Goal: Transaction & Acquisition: Obtain resource

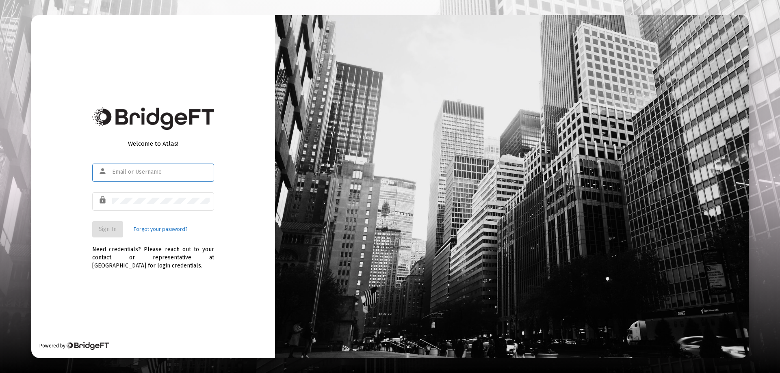
type input "[EMAIL_ADDRESS][DOMAIN_NAME]"
click at [204, 216] on div "lock" at bounding box center [153, 206] width 122 height 26
click at [108, 227] on span "Sign In" at bounding box center [108, 229] width 18 height 7
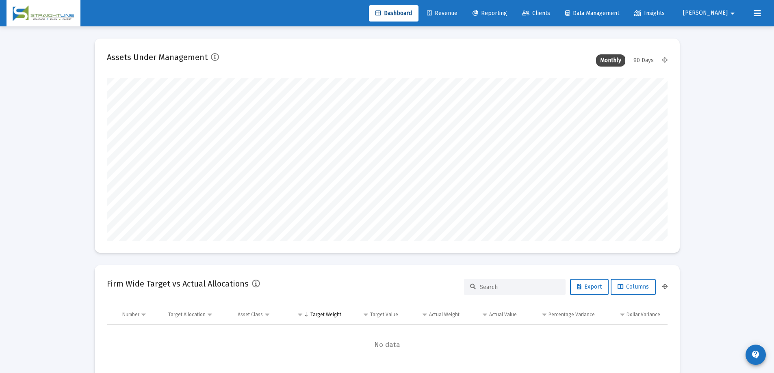
scroll to position [163, 302]
click at [507, 11] on span "Reporting" at bounding box center [490, 13] width 35 height 7
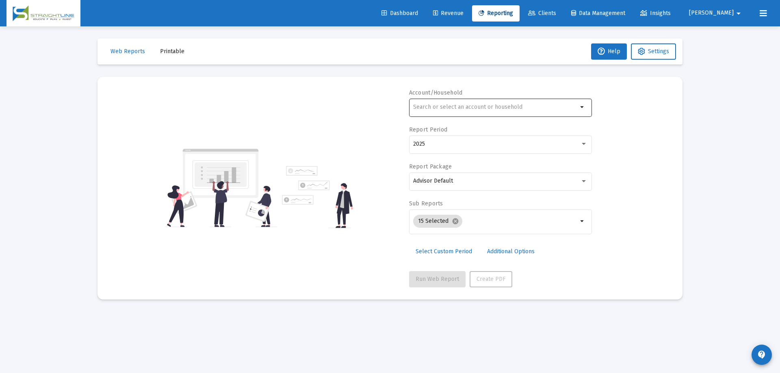
click at [445, 110] on input "text" at bounding box center [495, 107] width 165 height 7
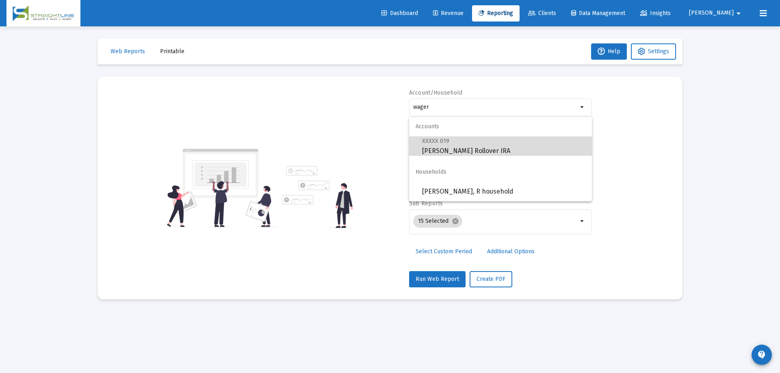
click at [460, 144] on span "XXXXX 019 [PERSON_NAME] Rollover IRA" at bounding box center [503, 146] width 163 height 20
type input "[PERSON_NAME] Rollover IRA"
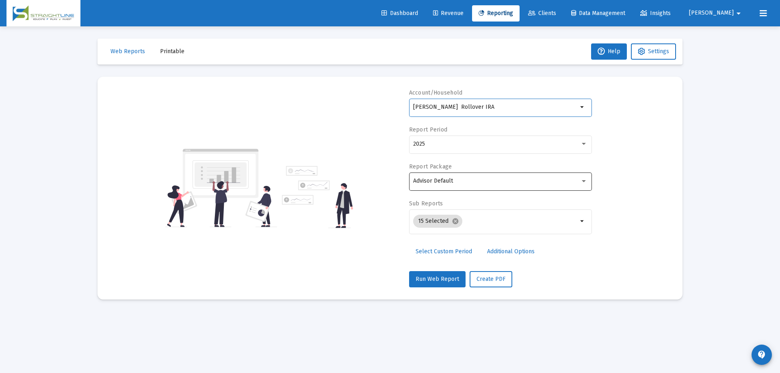
click at [462, 182] on div "Advisor Default" at bounding box center [496, 181] width 167 height 7
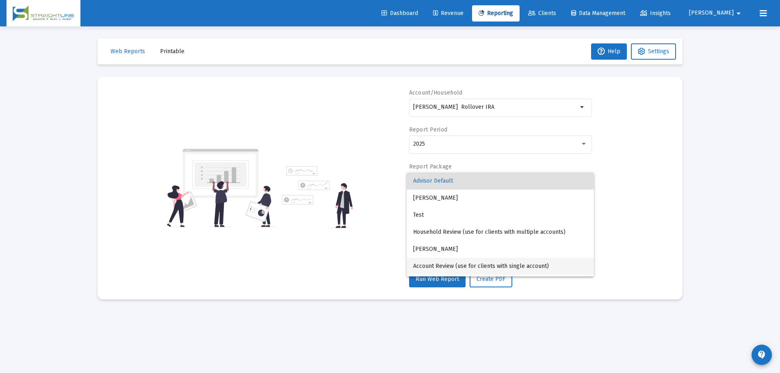
click at [497, 262] on span "Account Review (use for clients with single account)" at bounding box center [500, 266] width 174 height 17
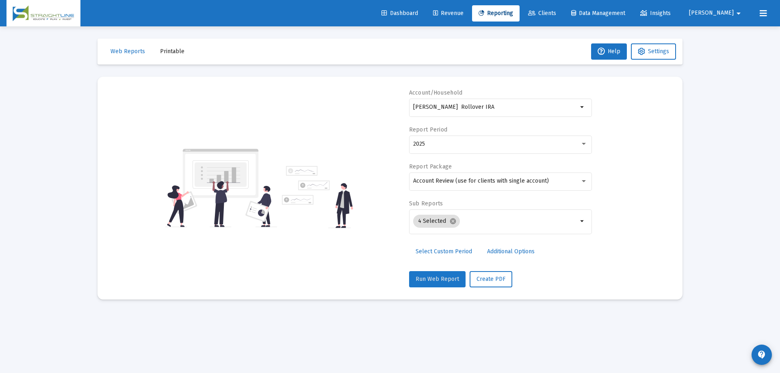
click at [440, 277] on span "Run Web Report" at bounding box center [437, 279] width 43 height 7
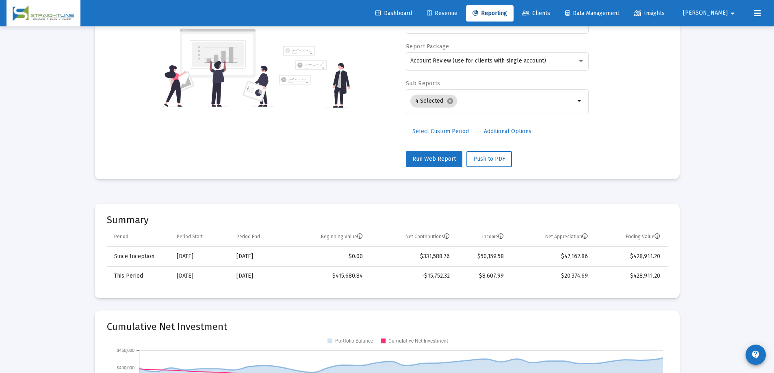
scroll to position [122, 0]
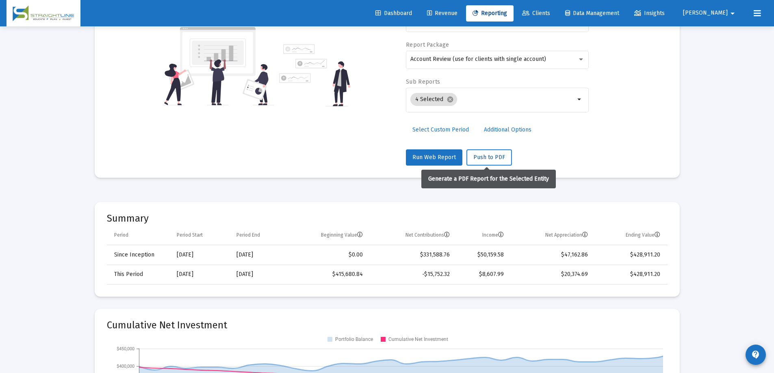
click at [496, 158] on span "Push to PDF" at bounding box center [489, 157] width 32 height 7
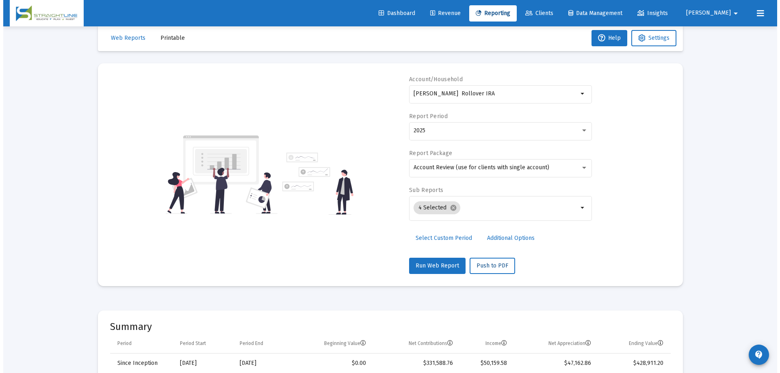
scroll to position [0, 0]
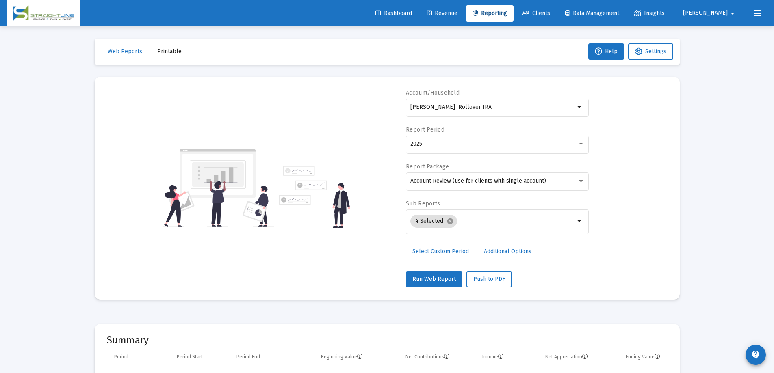
click at [172, 53] on span "Printable" at bounding box center [169, 51] width 24 height 7
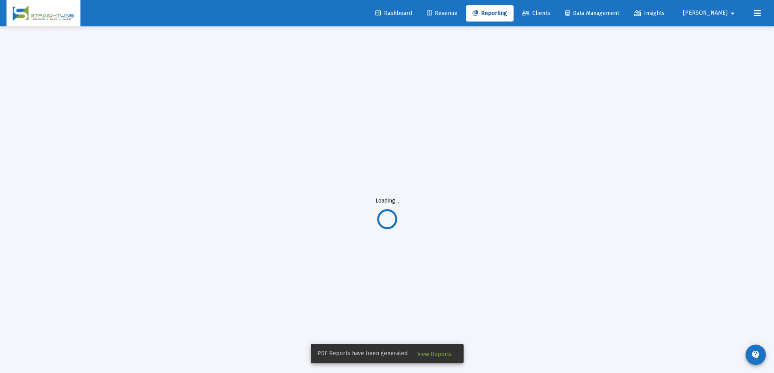
click at [441, 351] on button "View Reports" at bounding box center [435, 354] width 48 height 15
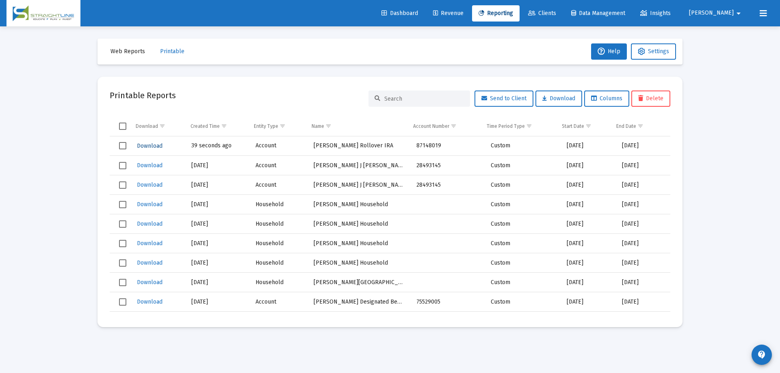
click at [145, 145] on span "Download" at bounding box center [150, 146] width 26 height 7
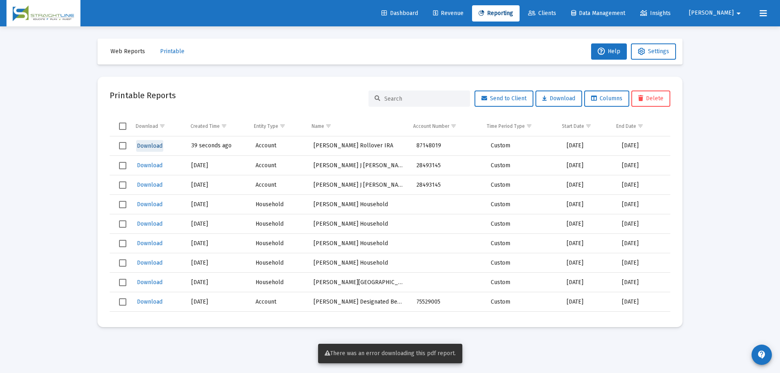
click at [152, 147] on span "Download" at bounding box center [150, 146] width 26 height 7
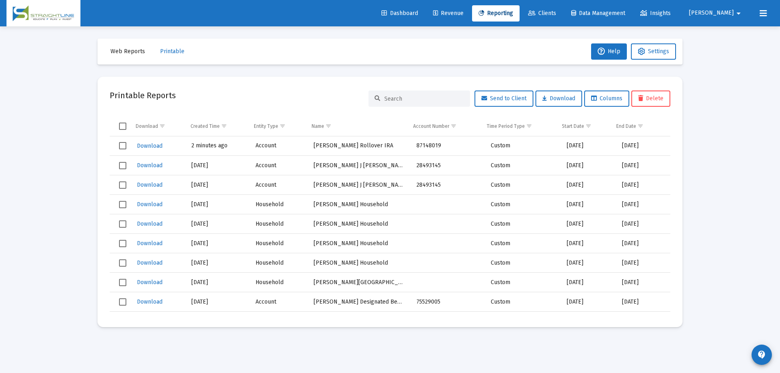
click at [513, 16] on span "Reporting" at bounding box center [496, 13] width 35 height 7
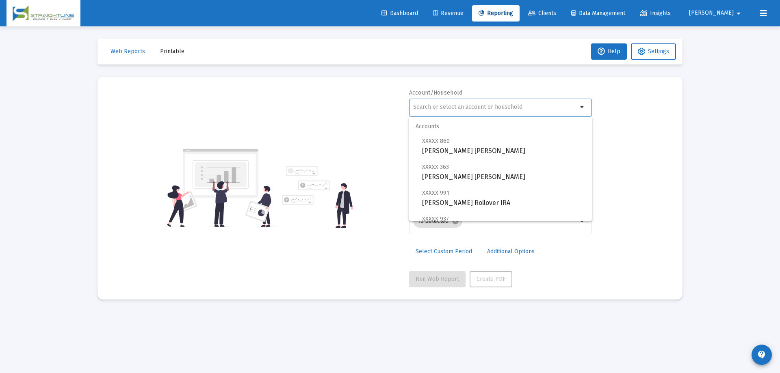
click at [508, 106] on input "text" at bounding box center [495, 107] width 165 height 7
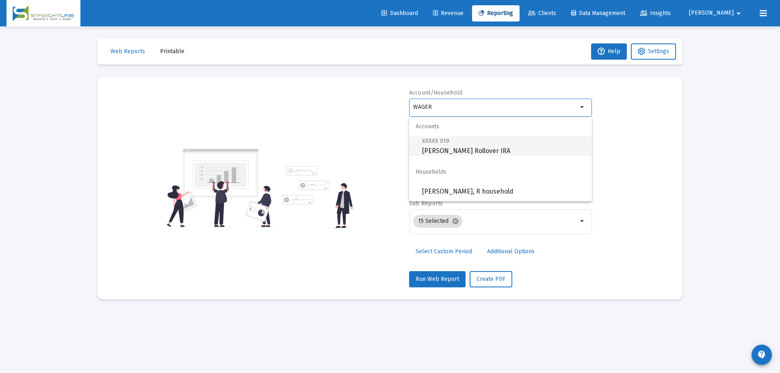
click at [470, 144] on span "XXXXX 019 [PERSON_NAME] Rollover IRA" at bounding box center [503, 146] width 163 height 20
type input "[PERSON_NAME] Rollover IRA"
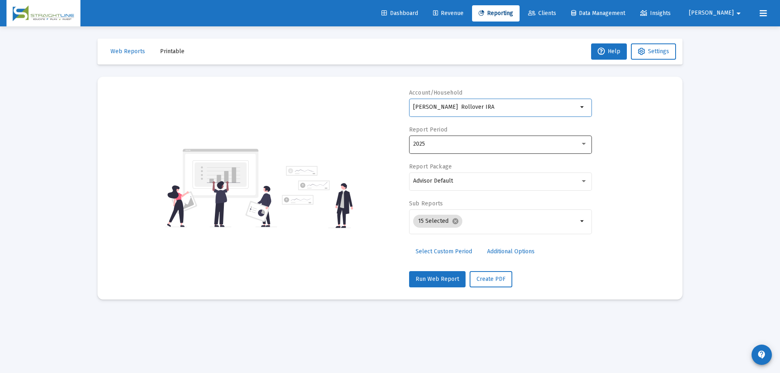
click at [469, 143] on div "2025" at bounding box center [496, 144] width 167 height 7
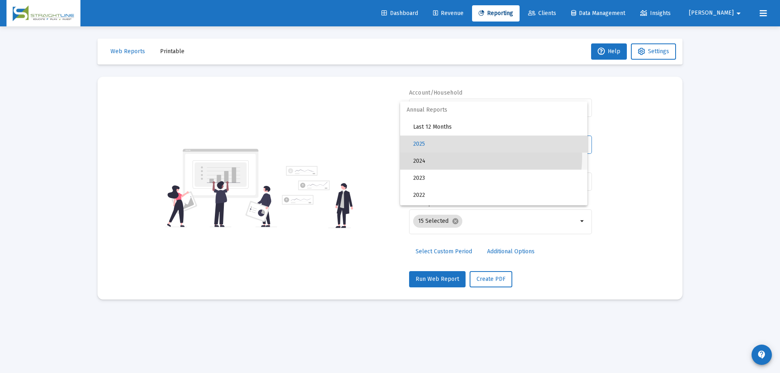
click at [468, 157] on span "2024" at bounding box center [497, 161] width 168 height 17
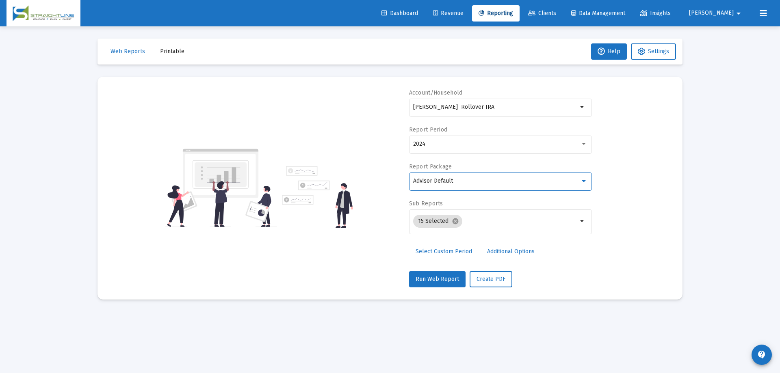
click at [472, 179] on div "Advisor Default" at bounding box center [496, 181] width 167 height 7
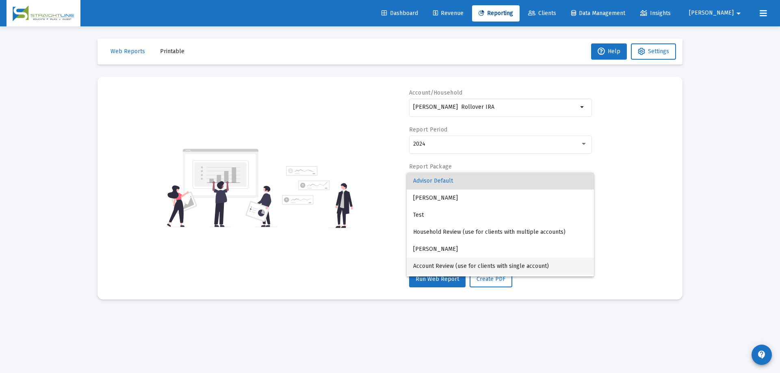
click at [484, 264] on span "Account Review (use for clients with single account)" at bounding box center [500, 266] width 174 height 17
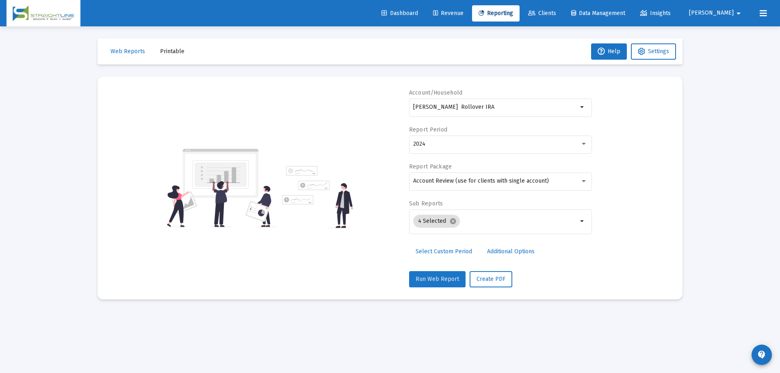
click at [454, 282] on span "Run Web Report" at bounding box center [437, 279] width 43 height 7
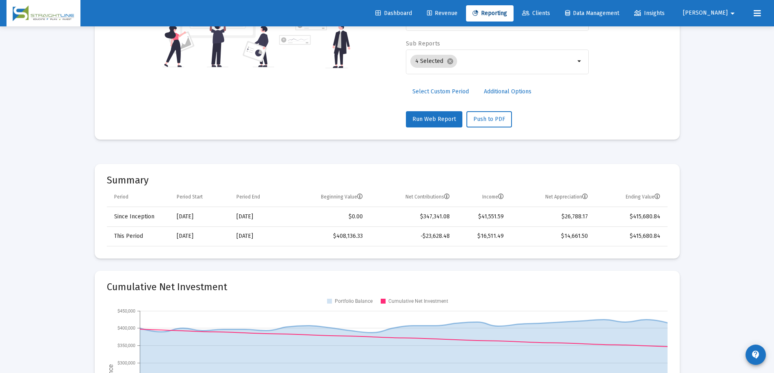
scroll to position [163, 0]
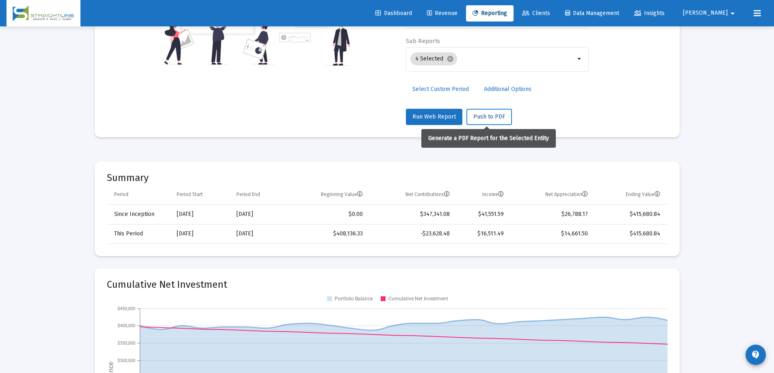
click at [499, 118] on span "Push to PDF" at bounding box center [489, 116] width 32 height 7
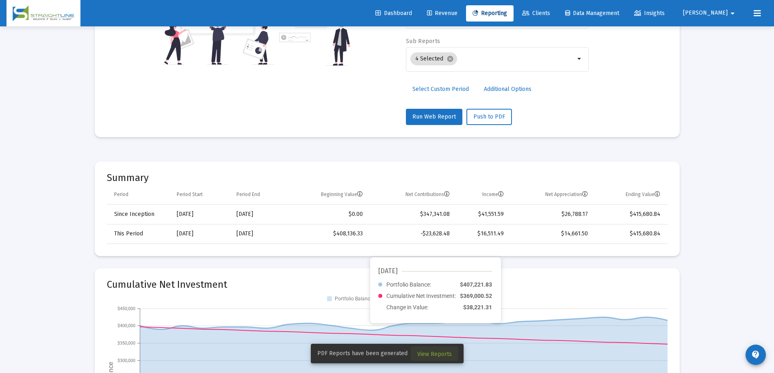
click at [432, 351] on span "View Reports" at bounding box center [434, 354] width 35 height 7
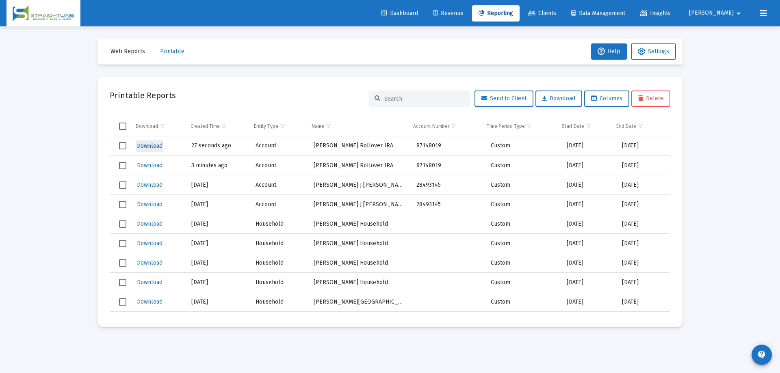
click at [150, 145] on span "Download" at bounding box center [150, 146] width 26 height 7
